Goal: Find specific page/section: Find specific page/section

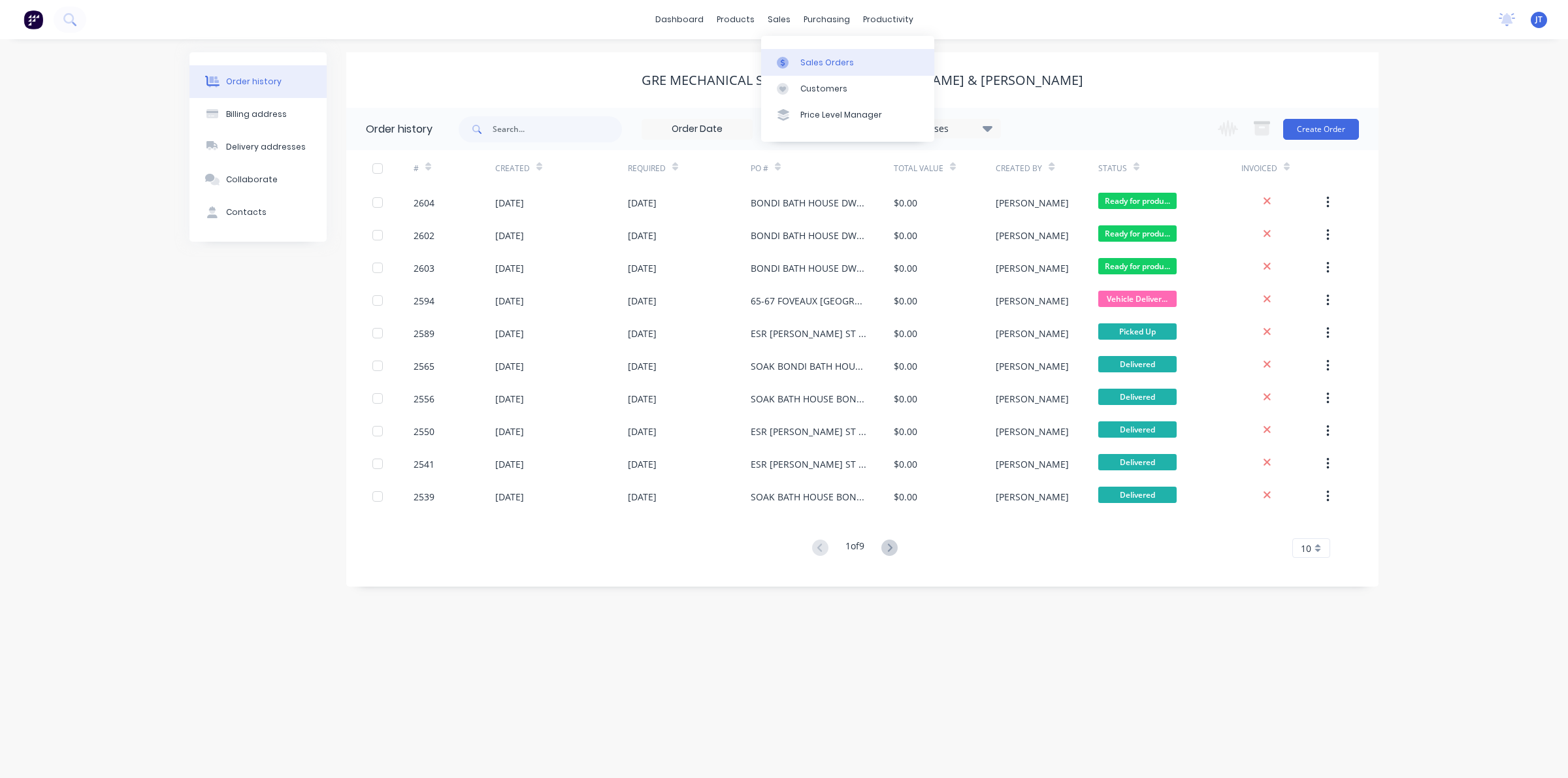
click at [817, 67] on div "Sales Orders" at bounding box center [827, 62] width 53 height 12
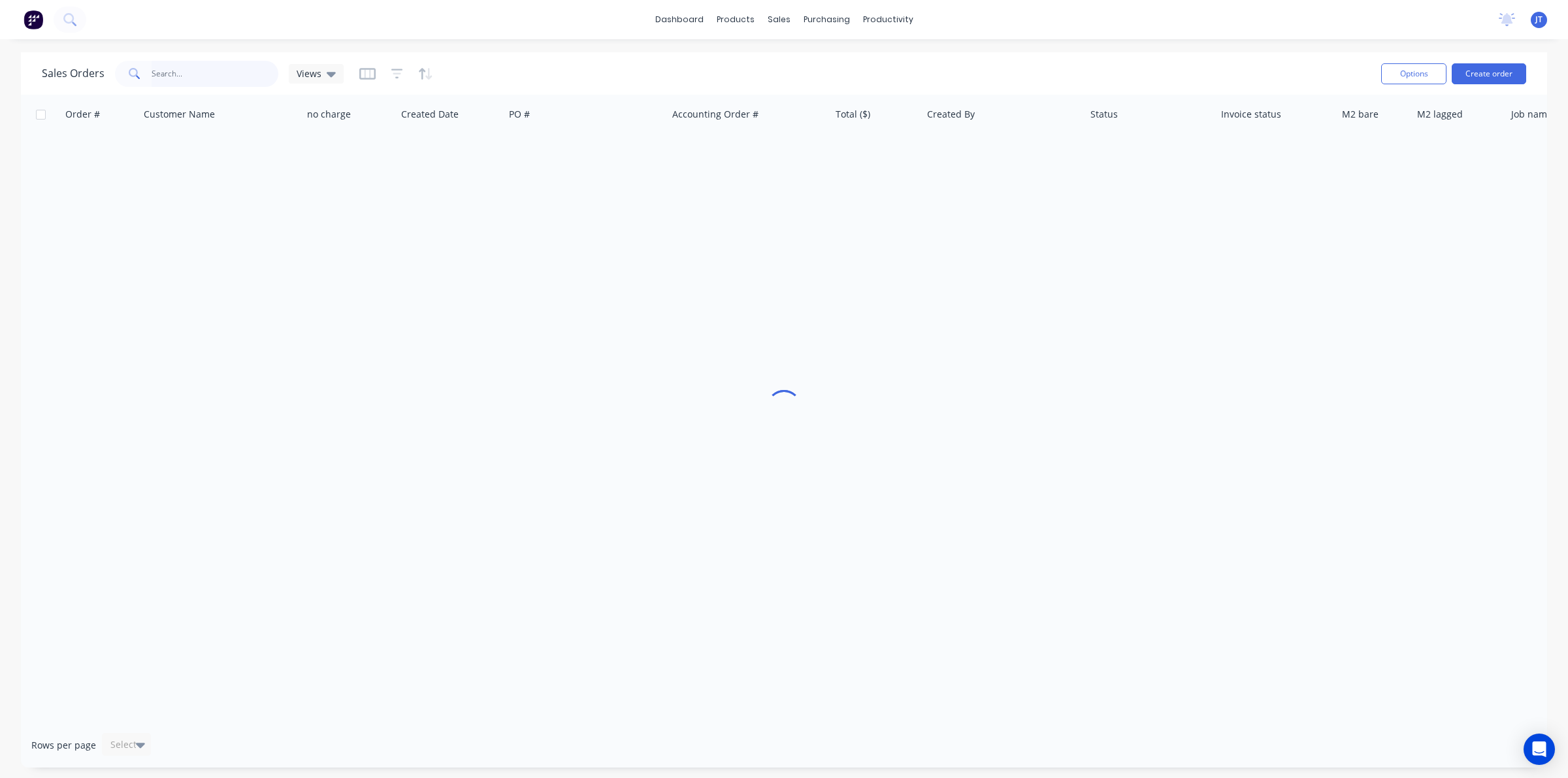
click at [220, 61] on input "text" at bounding box center [215, 73] width 128 height 26
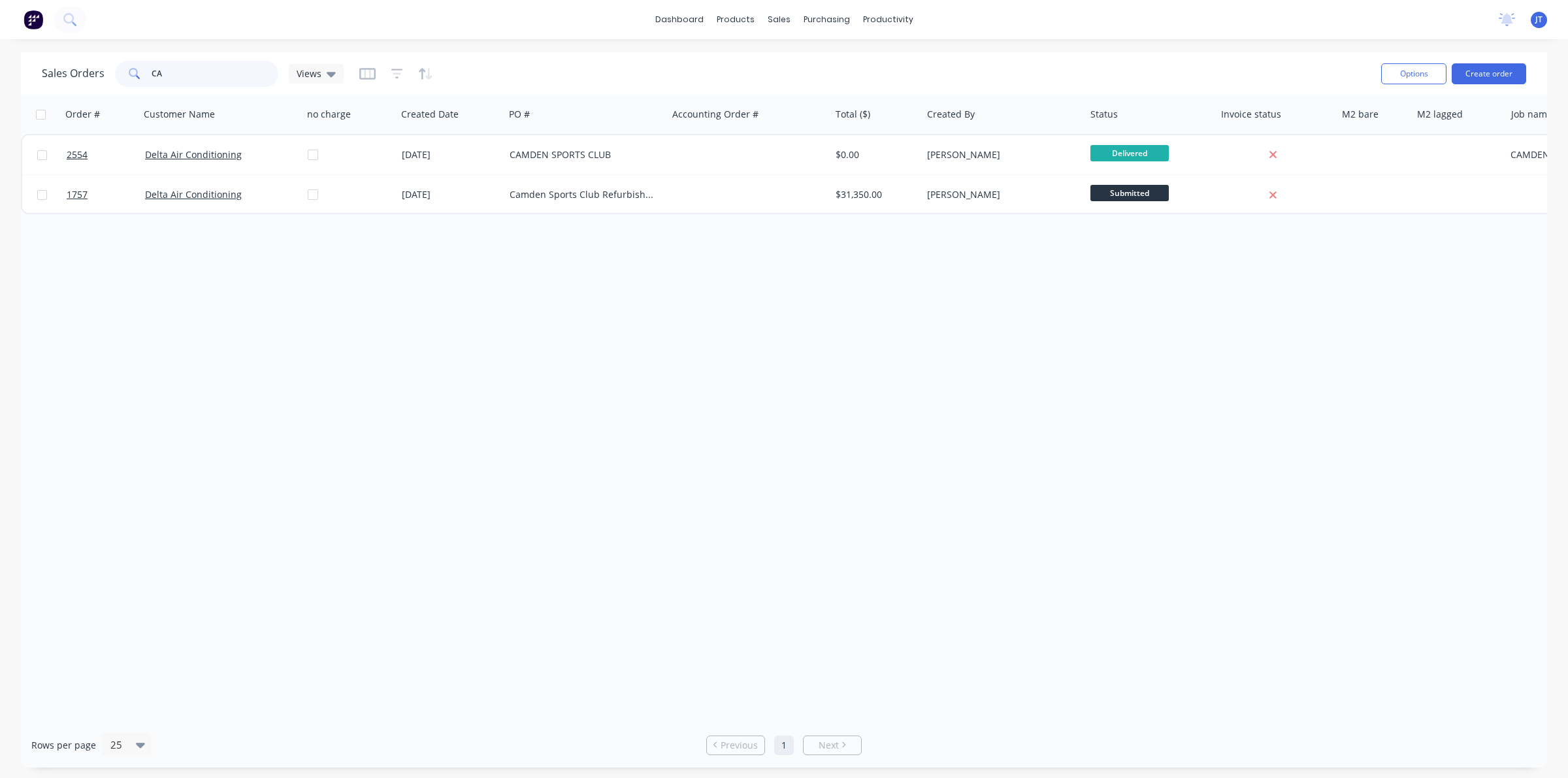
type input "C"
